Goal: Information Seeking & Learning: Learn about a topic

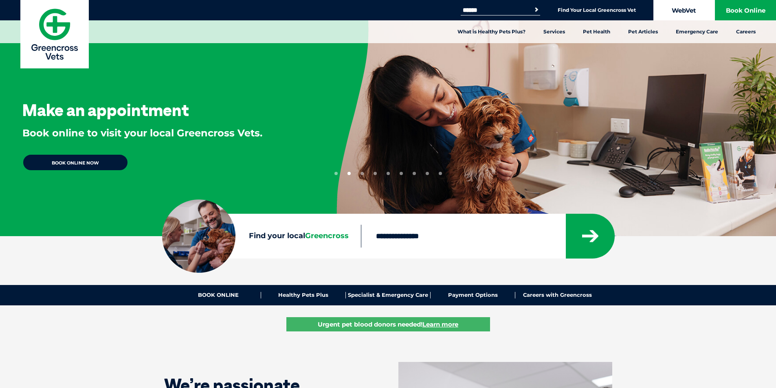
click at [679, 13] on link "WebVet" at bounding box center [684, 10] width 61 height 20
click at [686, 5] on link "WebVet" at bounding box center [684, 10] width 61 height 20
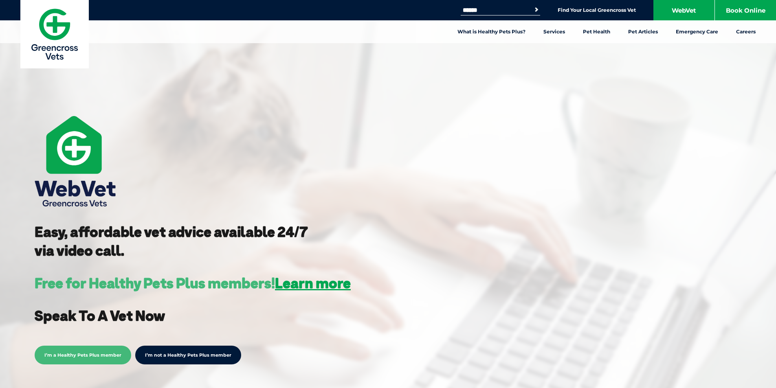
scroll to position [163, 0]
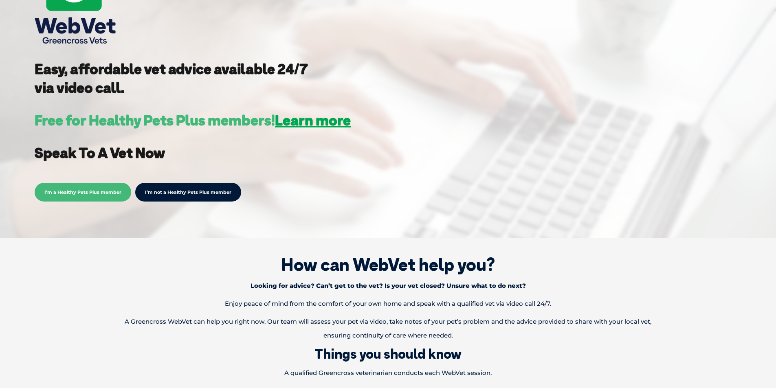
click at [178, 197] on link "I’m not a Healthy Pets Plus member" at bounding box center [188, 192] width 106 height 19
